Goal: Find contact information: Find contact information

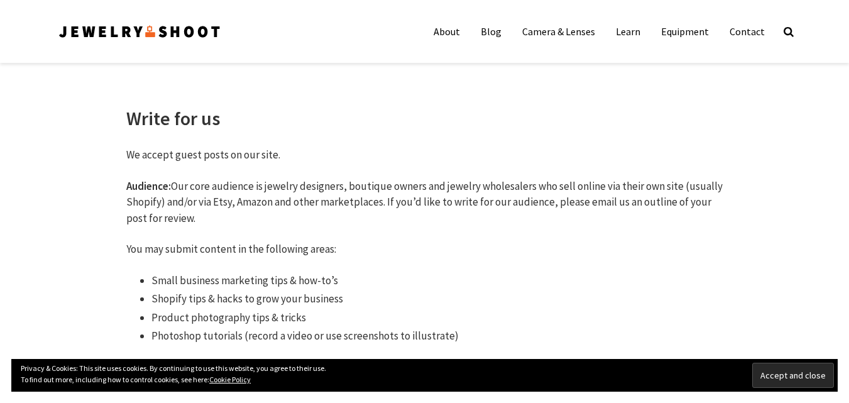
scroll to position [126, 0]
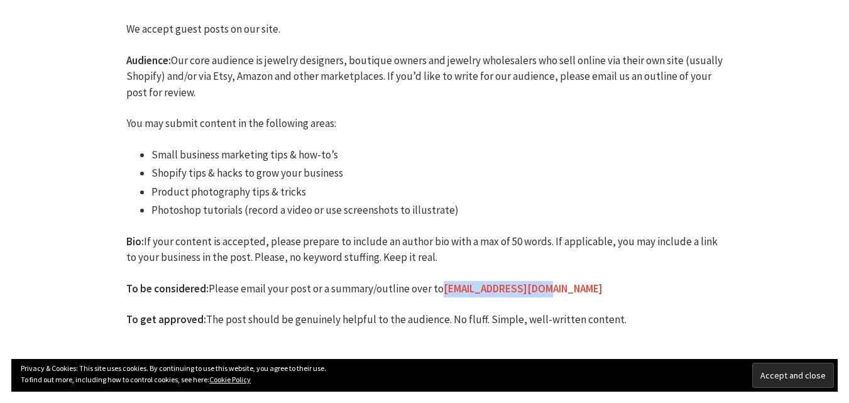
click at [443, 287] on p "To be considered: Please email your post or a summary/outline over to shoot24x7…" at bounding box center [424, 289] width 597 height 16
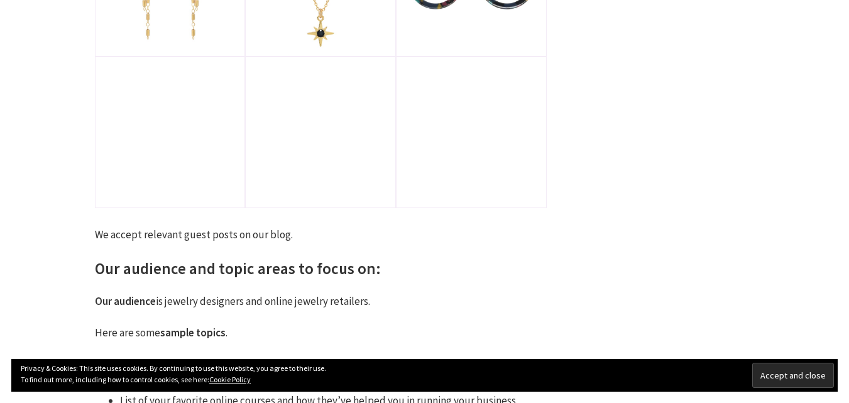
scroll to position [251, 0]
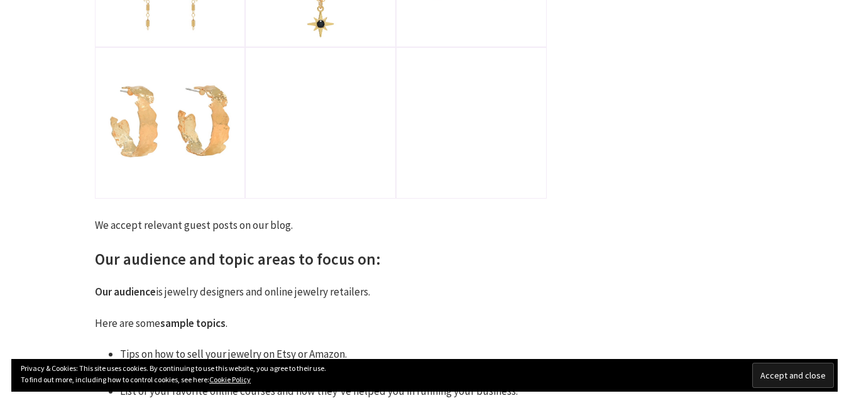
click at [793, 373] on input "Accept and close" at bounding box center [793, 375] width 82 height 25
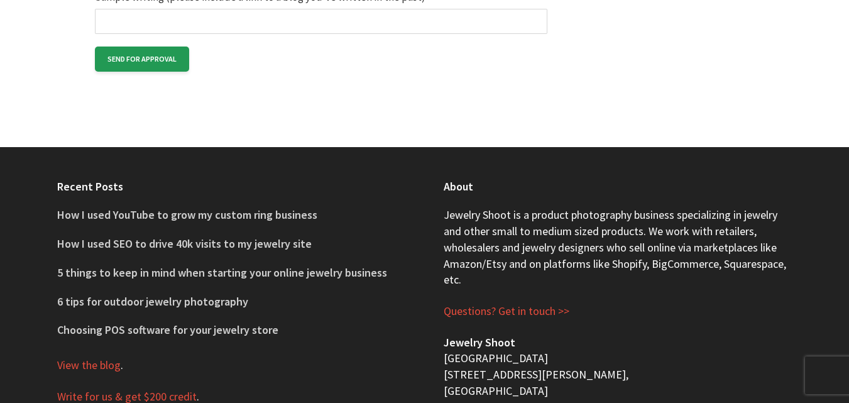
scroll to position [1571, 0]
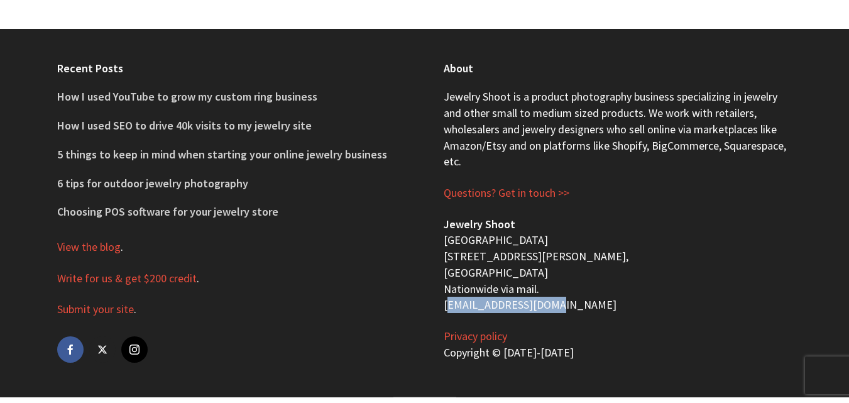
drag, startPoint x: 556, startPoint y: 300, endPoint x: 443, endPoint y: 302, distance: 113.8
click at [443, 302] on div "About Jewelry Shoot is a product photography business specializing in jewelry a…" at bounding box center [618, 213] width 387 height 368
copy p "[EMAIL_ADDRESS][DOMAIN_NAME]"
